Goal: Book appointment/travel/reservation

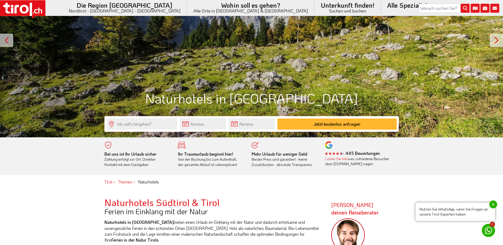
scroll to position [106, 0]
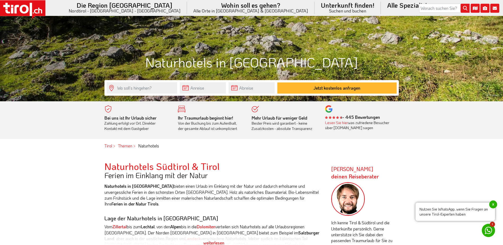
click at [130, 91] on body ".st0{fill:#FFFFFF}.st1{fill:#E31017} Die Region [GEOGRAPHIC_DATA] [GEOGRAPHIC_D…" at bounding box center [251, 16] width 503 height 245
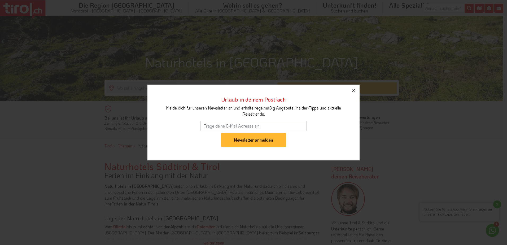
click at [356, 87] on button "button" at bounding box center [354, 91] width 12 height 12
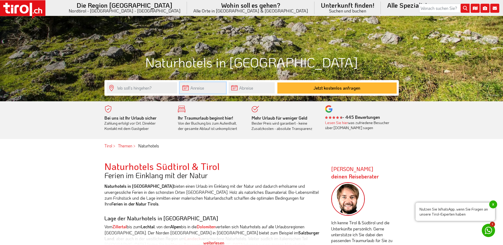
click at [207, 89] on input "text" at bounding box center [203, 87] width 46 height 11
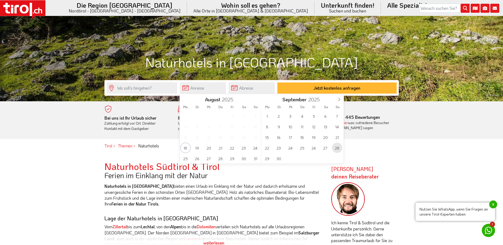
click at [337, 147] on span "28" at bounding box center [337, 148] width 10 height 10
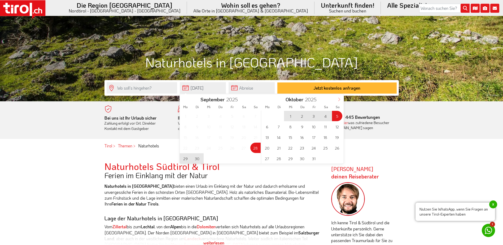
click at [341, 99] on span at bounding box center [339, 98] width 9 height 9
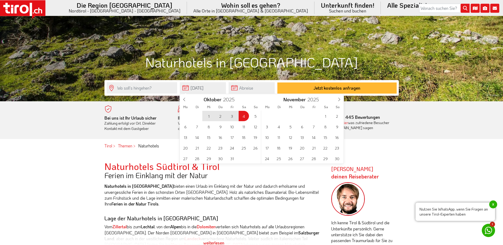
click at [239, 113] on span "4" at bounding box center [244, 116] width 10 height 10
type input "[DATE]"
type input "04-10-2025"
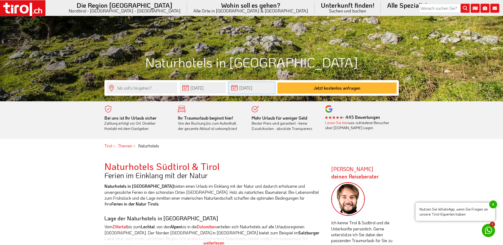
click at [241, 93] on input "04-10-2025" at bounding box center [252, 87] width 46 height 11
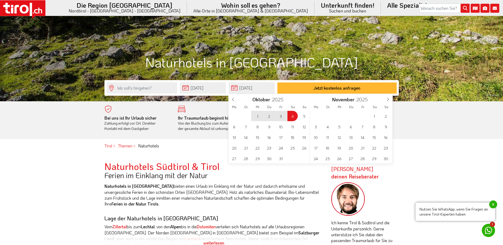
click at [279, 115] on span "3" at bounding box center [281, 116] width 10 height 10
type input "[DATE]"
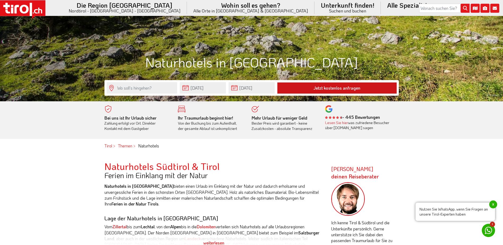
click at [311, 87] on button "Jetzt kostenlos anfragen" at bounding box center [336, 87] width 119 height 11
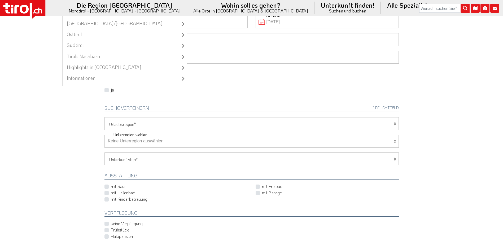
scroll to position [80, 0]
